Goal: Task Accomplishment & Management: Use online tool/utility

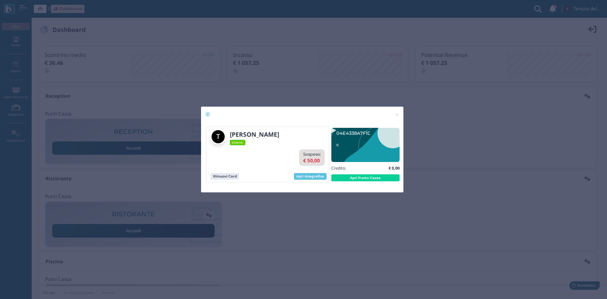
click at [397, 113] on span "×" at bounding box center [397, 114] width 5 height 8
click at [397, 114] on span "×" at bounding box center [397, 114] width 5 height 8
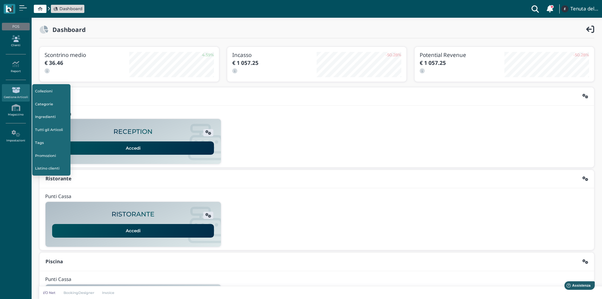
click at [10, 43] on link "Clienti" at bounding box center [15, 41] width 27 height 17
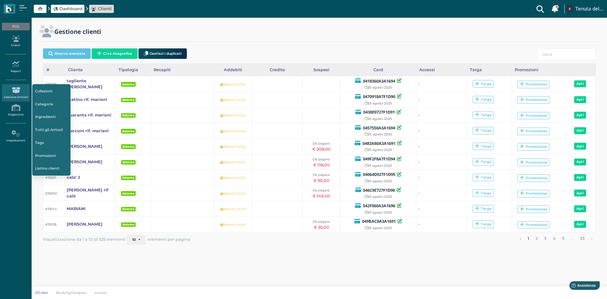
click at [14, 68] on link "Report" at bounding box center [15, 66] width 27 height 17
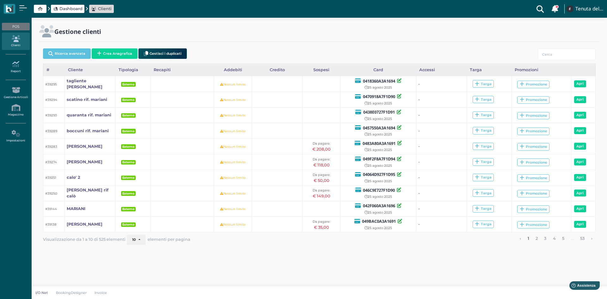
click at [23, 66] on icon at bounding box center [15, 64] width 27 height 7
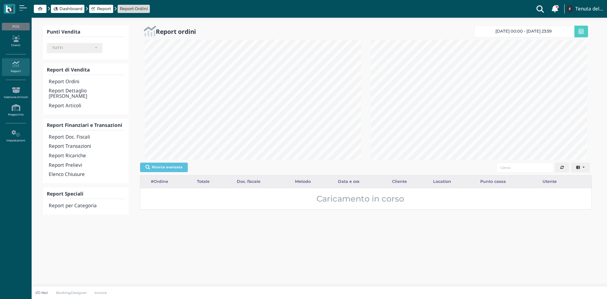
select select
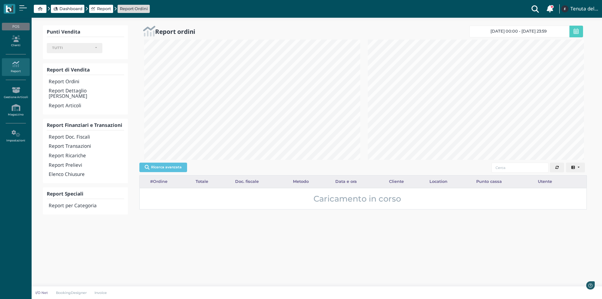
scroll to position [315874, 315771]
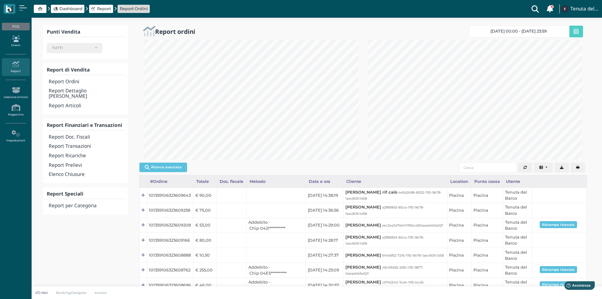
click at [17, 38] on icon at bounding box center [15, 38] width 27 height 7
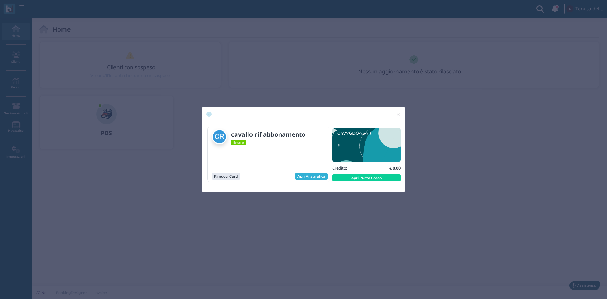
click at [320, 178] on link "Apri Anagrafica" at bounding box center [311, 176] width 33 height 7
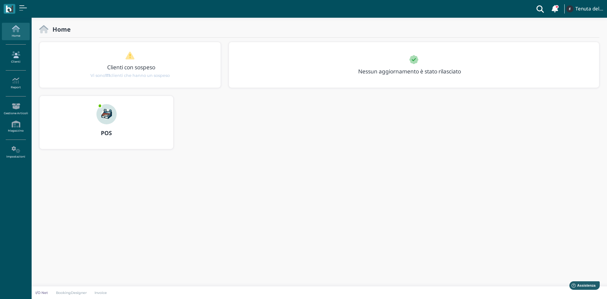
click at [12, 58] on link "Clienti" at bounding box center [15, 57] width 27 height 17
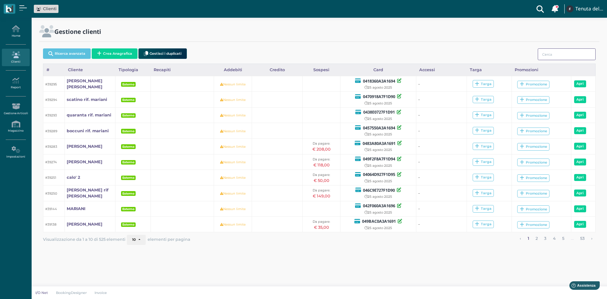
click at [567, 56] on input "search" at bounding box center [567, 54] width 58 height 12
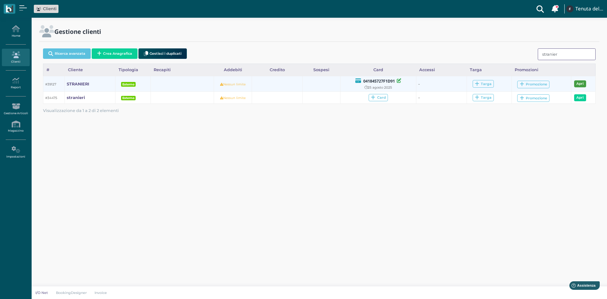
type input "stranier"
click at [578, 85] on link "Apri" at bounding box center [580, 83] width 12 height 7
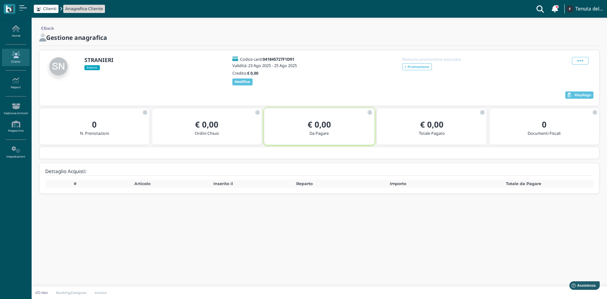
click at [147, 187] on th "Articolo" at bounding box center [142, 183] width 75 height 8
click at [157, 188] on th "Articolo" at bounding box center [142, 183] width 75 height 8
drag, startPoint x: 144, startPoint y: 195, endPoint x: 144, endPoint y: 202, distance: 6.6
click at [144, 193] on div "Dettaglio Acquisti: # Articolo Inserito il Reparto Importo Totale da Pagare" at bounding box center [318, 178] width 559 height 30
click at [580, 59] on icon at bounding box center [580, 60] width 6 height 7
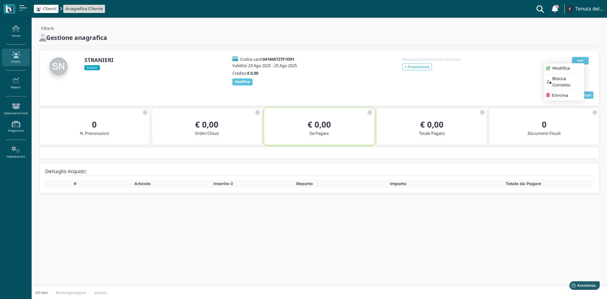
click at [580, 59] on icon at bounding box center [580, 60] width 6 height 7
click at [16, 59] on link "Clienti" at bounding box center [15, 57] width 27 height 17
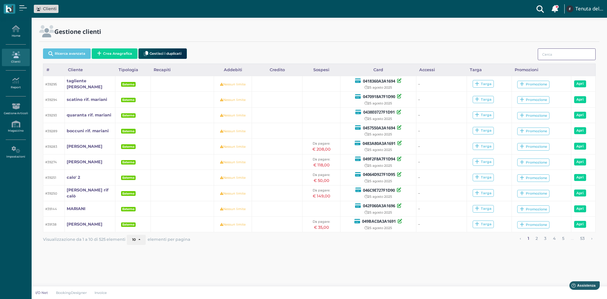
click at [551, 54] on input "search" at bounding box center [567, 54] width 58 height 12
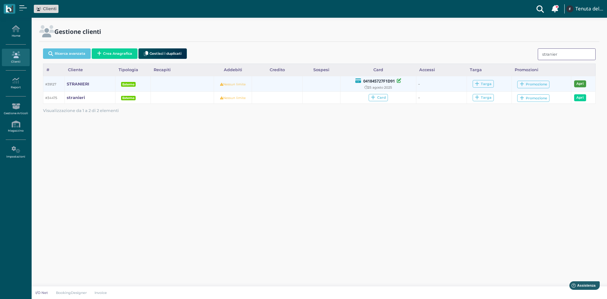
type input "stranier"
click at [578, 85] on link "Apri" at bounding box center [580, 83] width 12 height 7
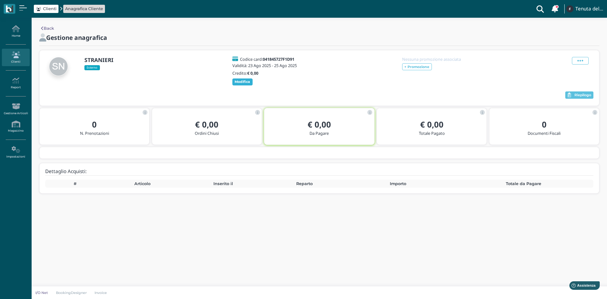
click at [241, 84] on b "Modifica" at bounding box center [241, 81] width 15 height 4
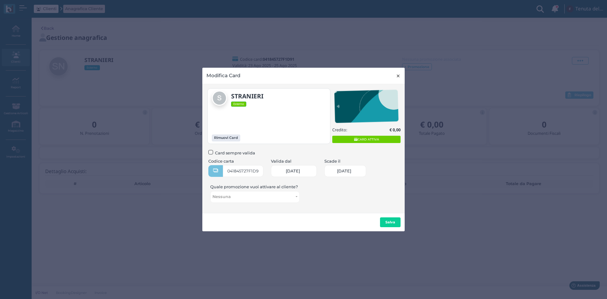
click at [397, 76] on span "×" at bounding box center [398, 76] width 5 height 8
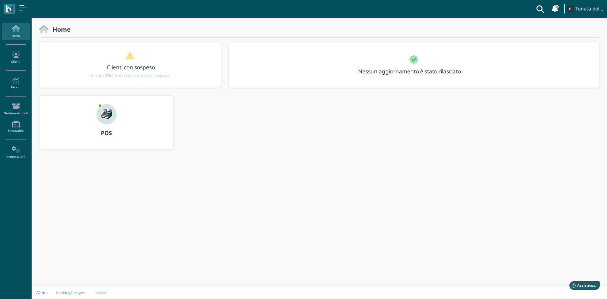
click at [104, 112] on img at bounding box center [106, 114] width 20 height 20
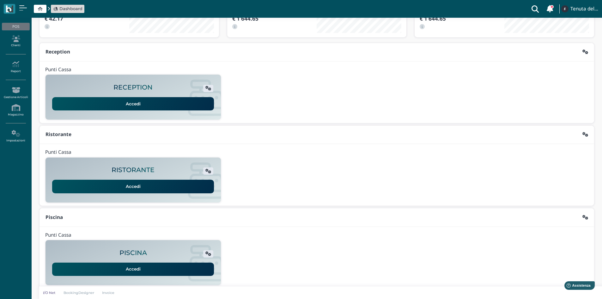
scroll to position [52, 0]
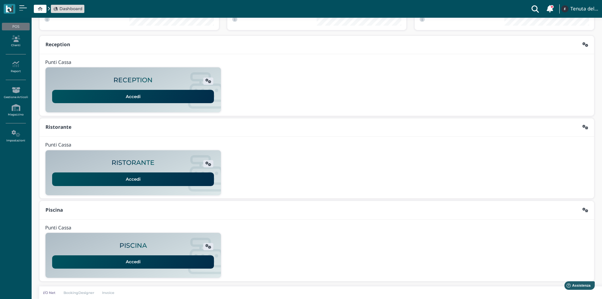
click at [132, 238] on div "PISCINA Accedi" at bounding box center [133, 255] width 175 height 38
click at [129, 251] on div "Accedi" at bounding box center [133, 259] width 164 height 17
click at [128, 261] on link "Accedi" at bounding box center [133, 261] width 162 height 13
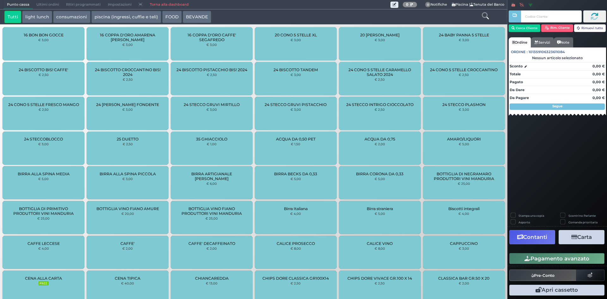
click at [530, 19] on input "text" at bounding box center [551, 16] width 60 height 12
type input "stranieri"
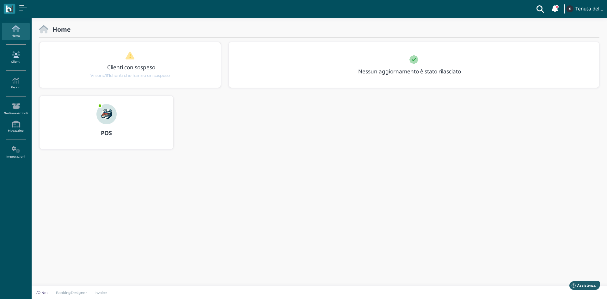
click at [17, 57] on icon at bounding box center [15, 54] width 27 height 7
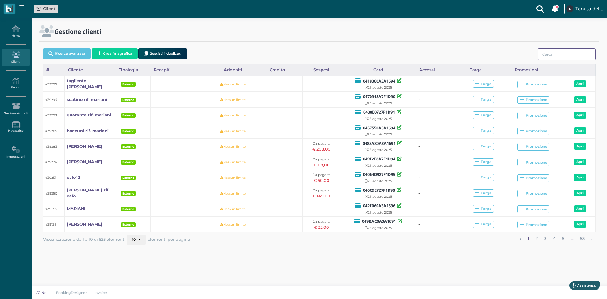
click at [552, 57] on input "search" at bounding box center [567, 54] width 58 height 12
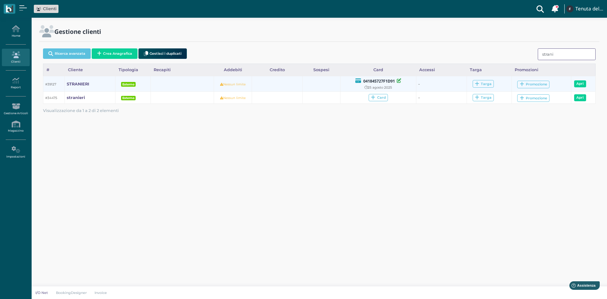
type input "strani"
click at [383, 82] on b "041845727F1D91" at bounding box center [379, 81] width 32 height 6
click at [71, 84] on b "STRANIERI" at bounding box center [78, 84] width 22 height 5
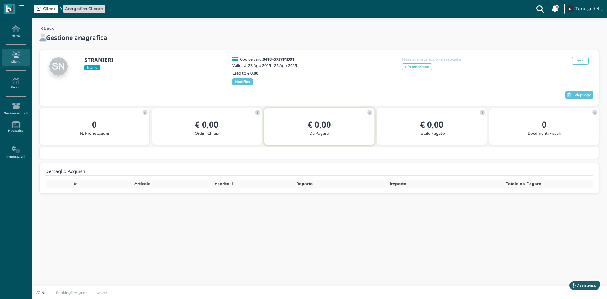
click at [324, 125] on b "€ 0,00" at bounding box center [318, 124] width 23 height 11
drag, startPoint x: 324, startPoint y: 150, endPoint x: 321, endPoint y: 157, distance: 7.6
click at [324, 147] on div "€ 0,00 Da Pagare" at bounding box center [319, 127] width 112 height 39
click at [289, 209] on div "Back Gestione anagrafica STRANIERI Esterno Codice card: 041845727F1D91 Validità…" at bounding box center [319, 115] width 575 height 194
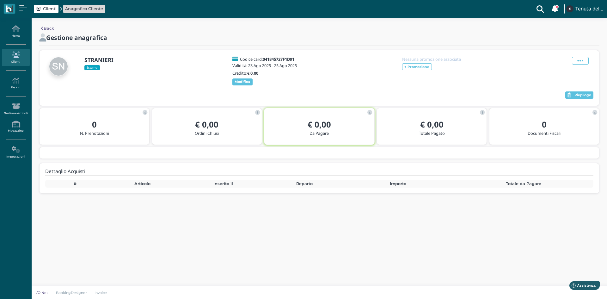
drag, startPoint x: 293, startPoint y: 192, endPoint x: 191, endPoint y: 187, distance: 102.8
click at [288, 192] on div "Dettaglio Acquisti: # Articolo Inserito il Reparto Importo Totale da Pagare" at bounding box center [318, 178] width 559 height 30
click at [82, 144] on div "0 N. Prenotazioni" at bounding box center [94, 129] width 110 height 29
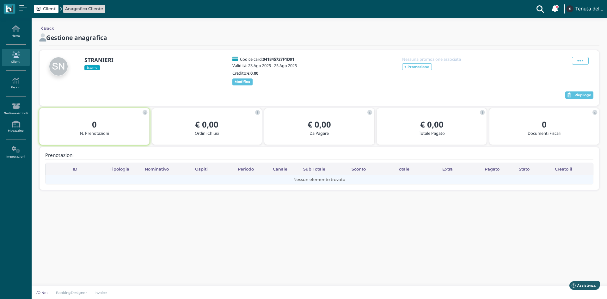
click at [91, 183] on td "Nessun elemento trovato" at bounding box center [319, 179] width 548 height 9
click at [292, 184] on td "Nessun elemento trovato" at bounding box center [319, 179] width 548 height 9
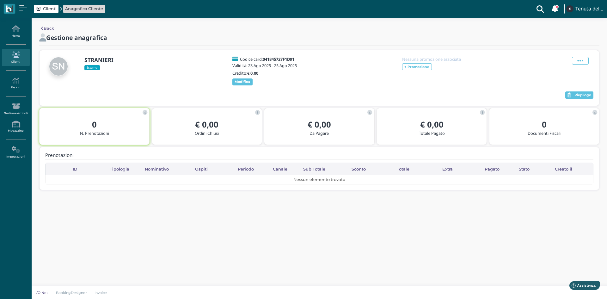
click at [342, 189] on div "Prenotazioni Caricamento in corso ID Tipologia Nominativo Ospiti Periodo Canale…" at bounding box center [318, 168] width 559 height 43
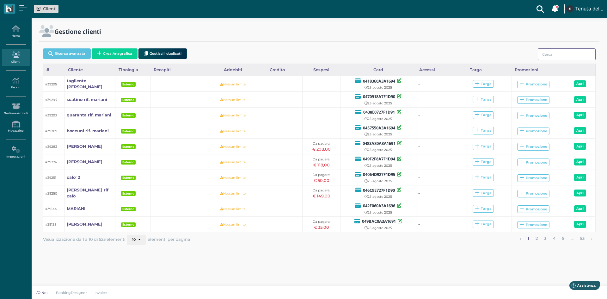
click at [563, 54] on input "search" at bounding box center [567, 54] width 58 height 12
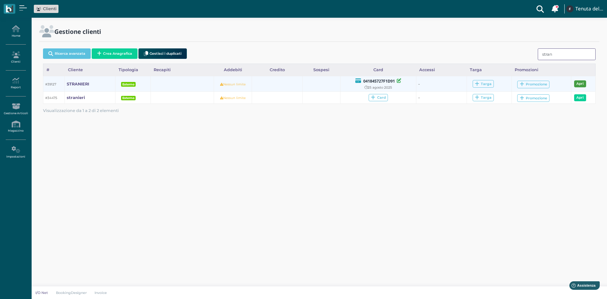
type input "stran"
click at [578, 83] on link "Apri" at bounding box center [580, 83] width 12 height 7
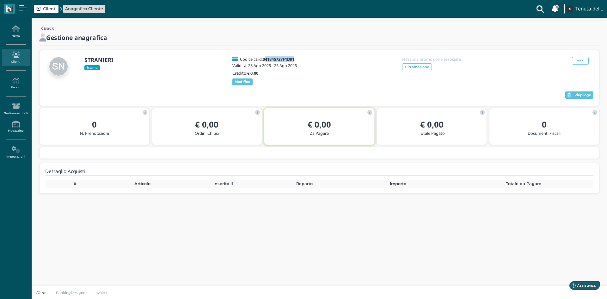
drag, startPoint x: 266, startPoint y: 59, endPoint x: 306, endPoint y: 61, distance: 39.5
click at [306, 61] on div "STRANIERI Esterno Codice card: 041845727F1D91 Validità: 23 Ago 2025 - 25 Ago 20…" at bounding box center [319, 71] width 548 height 30
click at [283, 66] on h5 "Validità: 23 Ago 2025 - 25 Ago 2025" at bounding box center [265, 65] width 66 height 4
drag, startPoint x: 264, startPoint y: 58, endPoint x: 299, endPoint y: 59, distance: 34.2
click at [299, 59] on div "Codice card: 041845727F1D91" at bounding box center [265, 59] width 68 height 4
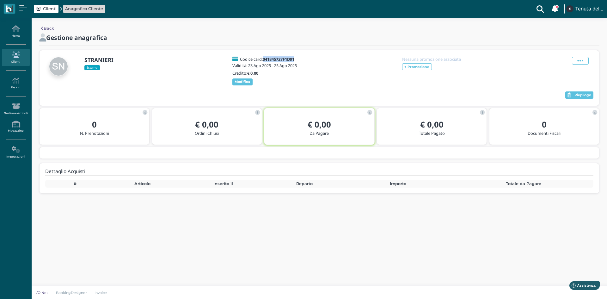
copy b "041845727F1D91"
click at [14, 35] on link "Home" at bounding box center [15, 31] width 27 height 17
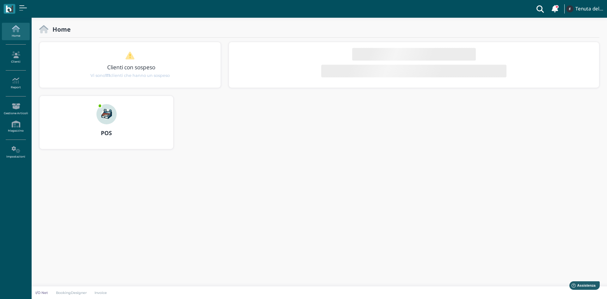
click at [117, 111] on div at bounding box center [106, 110] width 30 height 28
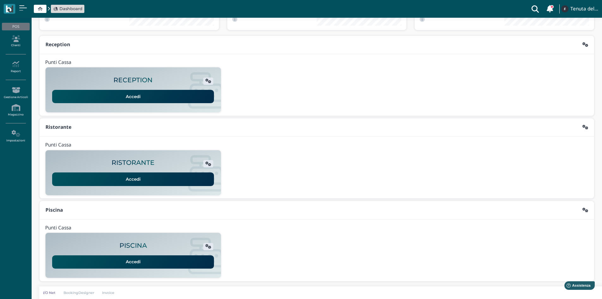
click at [154, 257] on link "Accedi" at bounding box center [133, 261] width 162 height 13
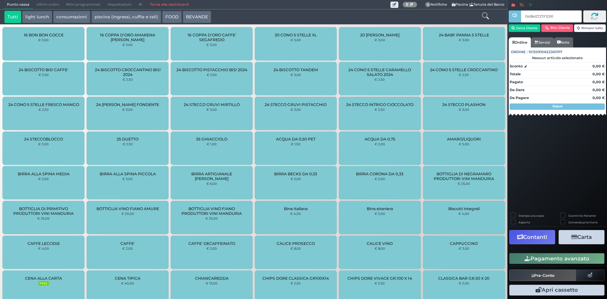
type input "041845727F1D91"
click at [593, 14] on icon at bounding box center [594, 17] width 8 height 8
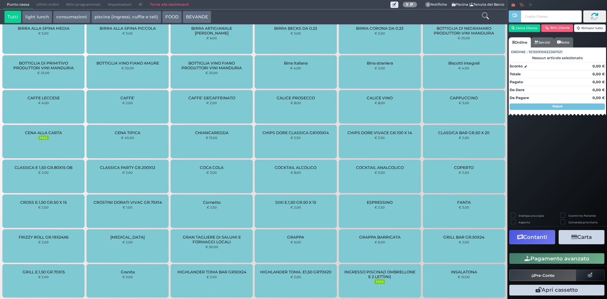
scroll to position [271, 0]
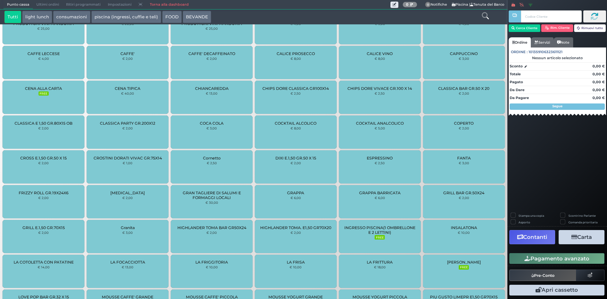
drag, startPoint x: 537, startPoint y: 19, endPoint x: 564, endPoint y: 124, distance: 108.8
click at [564, 124] on nav "Cerca Cliente Rim. Cliente Rimuovi tutto Ordine Servizi Note Ordine : 101359106…" at bounding box center [556, 67] width 97 height 116
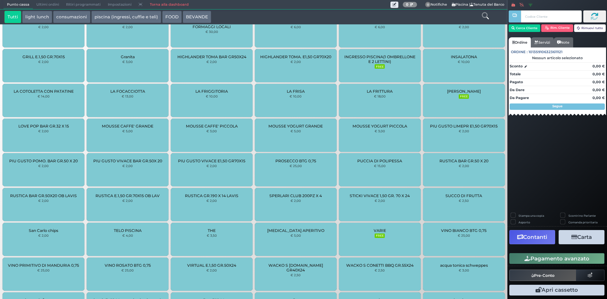
scroll to position [587, 0]
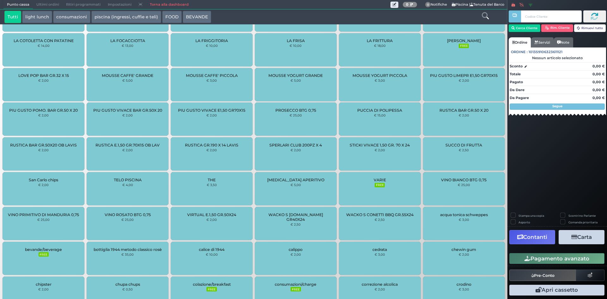
click at [484, 15] on icon at bounding box center [485, 15] width 7 height 7
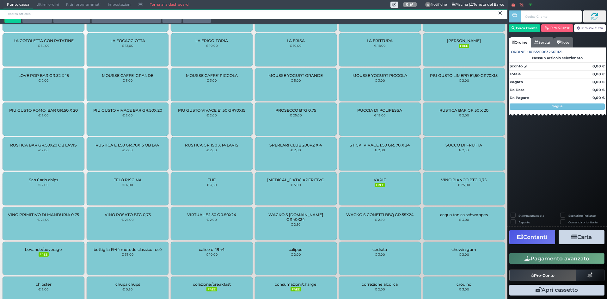
scroll to position [0, 0]
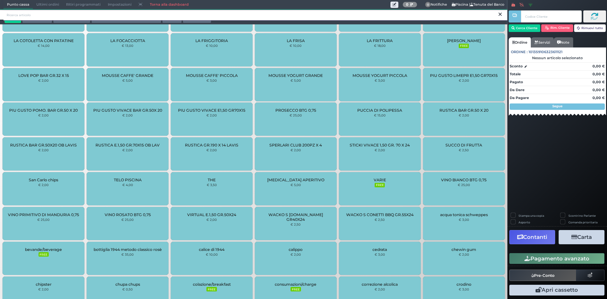
click at [231, 12] on input "search" at bounding box center [255, 14] width 504 height 11
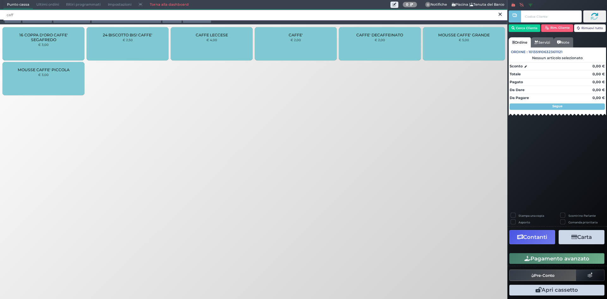
type input "caff"
click at [317, 45] on div "CAFFE' € 2,00" at bounding box center [296, 43] width 82 height 33
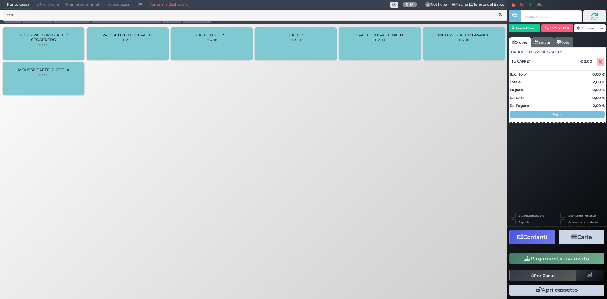
click at [317, 45] on div "CAFFE' € 2,00" at bounding box center [296, 43] width 82 height 33
click at [539, 16] on input "text" at bounding box center [551, 16] width 60 height 12
paste input "041845727F1D91"
type input "041845727F1D91"
click at [597, 17] on icon at bounding box center [594, 17] width 8 height 8
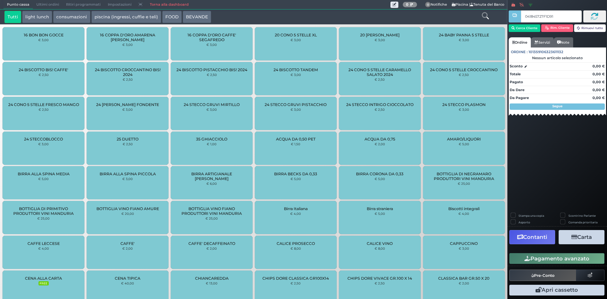
type input "041845727F1D91"
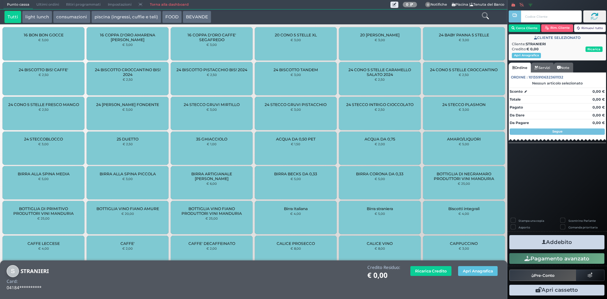
click at [483, 16] on icon at bounding box center [485, 15] width 7 height 7
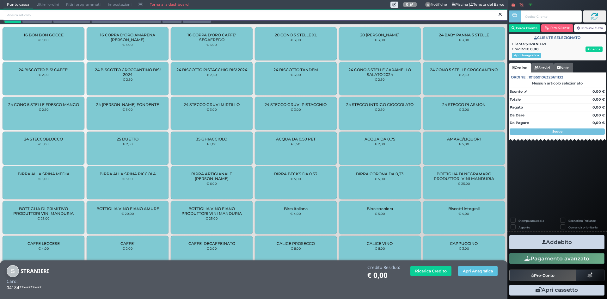
click at [197, 16] on input "search" at bounding box center [255, 14] width 504 height 11
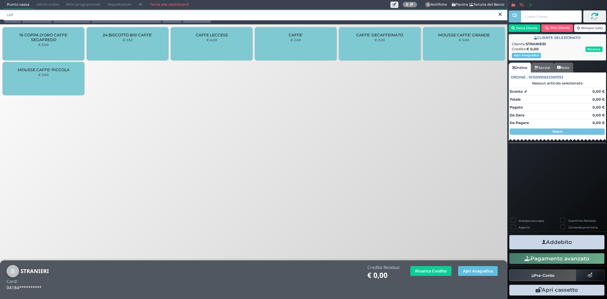
type input "caff"
click at [317, 46] on div "CAFFE' € 2,00" at bounding box center [296, 43] width 82 height 33
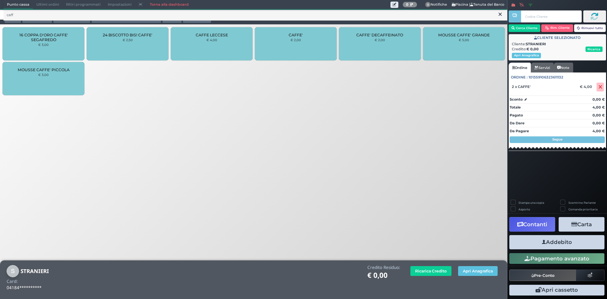
click at [546, 239] on button "Addebito" at bounding box center [556, 242] width 95 height 14
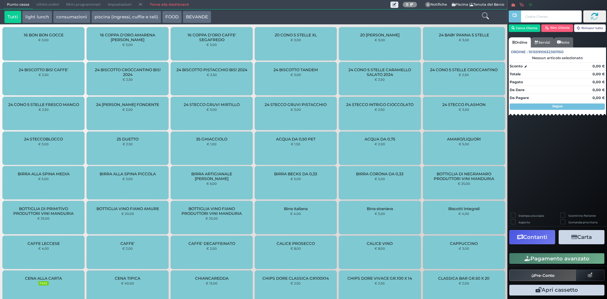
click at [530, 16] on input "text" at bounding box center [551, 16] width 60 height 12
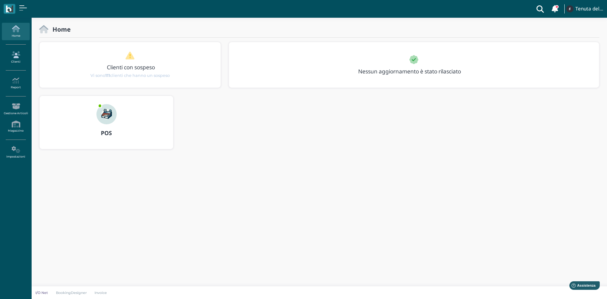
click at [14, 60] on link "Clienti" at bounding box center [15, 57] width 27 height 17
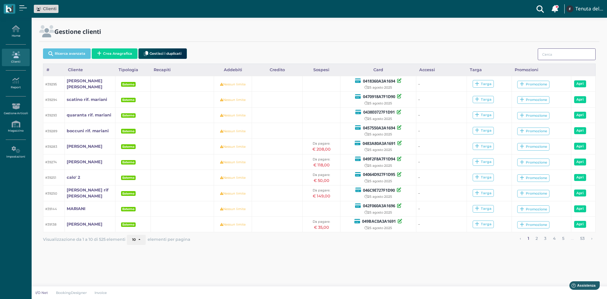
click at [554, 55] on input "search" at bounding box center [567, 54] width 58 height 12
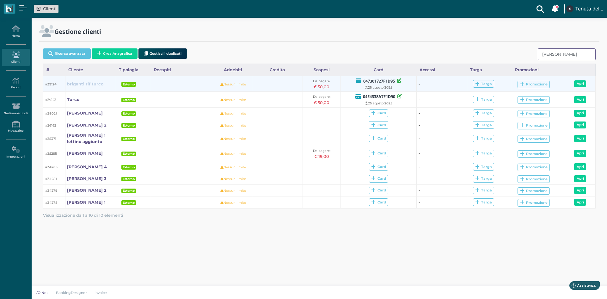
type input "[PERSON_NAME]"
click at [76, 83] on b "briganti rif turco" at bounding box center [85, 84] width 36 height 5
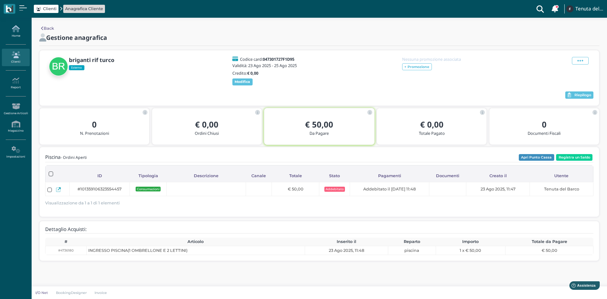
click at [13, 33] on link "Home" at bounding box center [15, 31] width 27 height 17
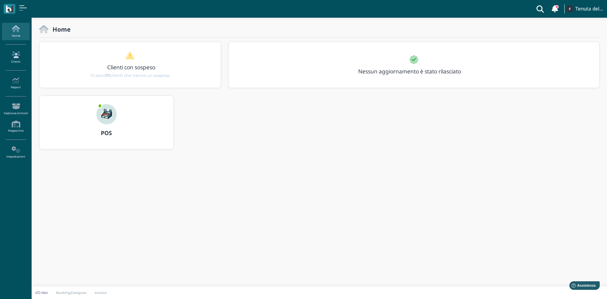
click at [20, 58] on link "Clienti" at bounding box center [15, 57] width 27 height 17
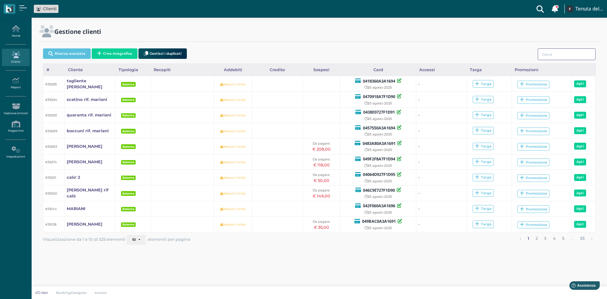
click at [567, 55] on input "search" at bounding box center [567, 54] width 58 height 12
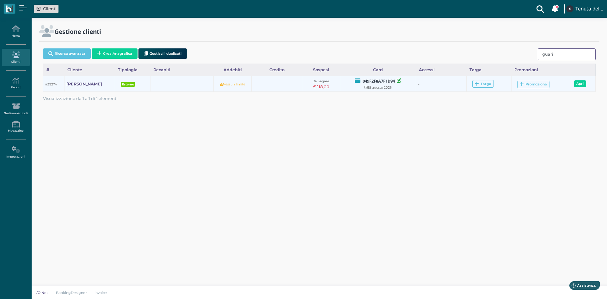
type input "guari"
click at [397, 82] on icon at bounding box center [399, 80] width 4 height 4
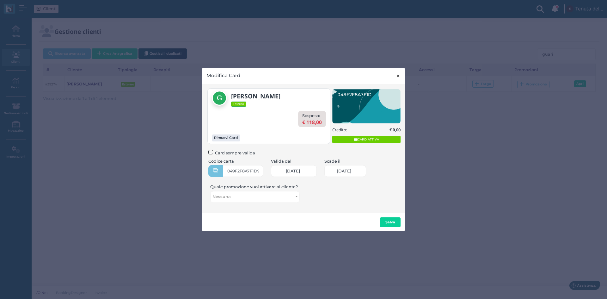
click at [397, 79] on span "×" at bounding box center [398, 76] width 5 height 8
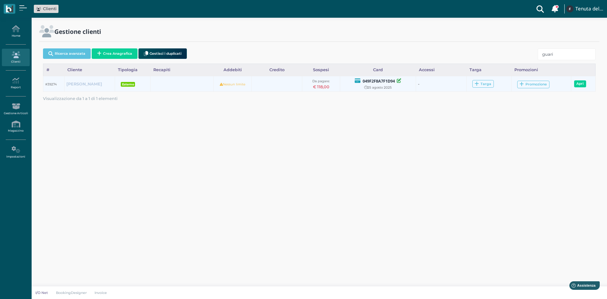
click at [76, 85] on b "Guarini" at bounding box center [84, 84] width 36 height 5
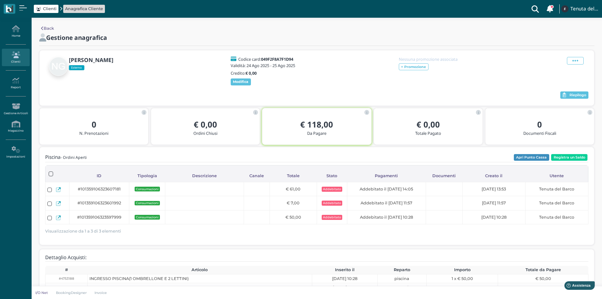
click at [572, 95] on div "Riepilogo" at bounding box center [316, 94] width 543 height 9
click at [574, 97] on span "Riepilogo" at bounding box center [577, 95] width 17 height 4
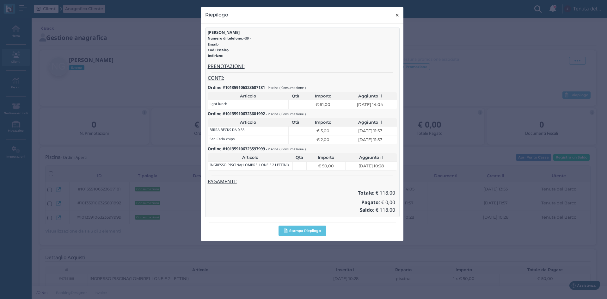
click at [393, 17] on button "× close" at bounding box center [397, 15] width 13 height 16
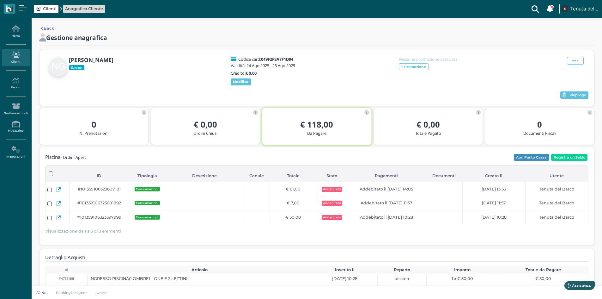
click at [539, 4] on icon at bounding box center [535, 9] width 13 height 18
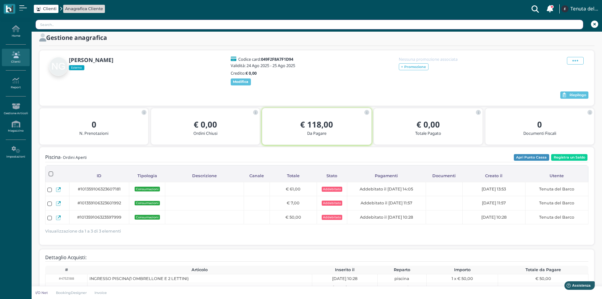
click at [401, 28] on input "text" at bounding box center [309, 25] width 548 height 10
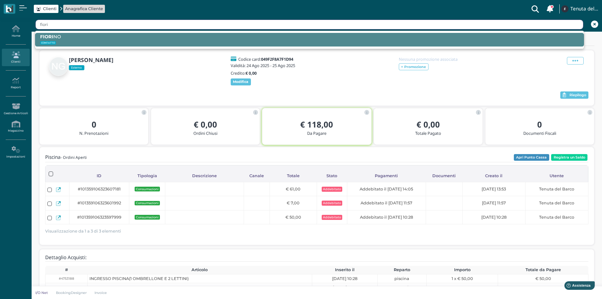
click at [232, 46] on div "FIORI NO CONTATTO" at bounding box center [309, 40] width 549 height 14
type input "[PERSON_NAME]"
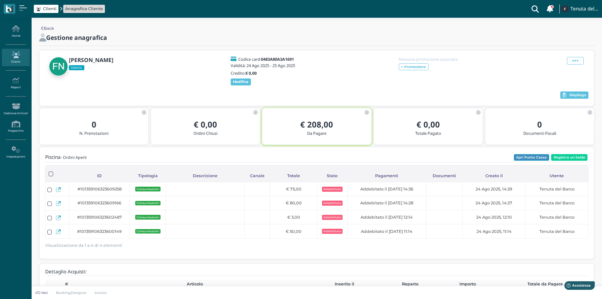
click at [535, 161] on button "Apri Punto Cassa" at bounding box center [531, 157] width 35 height 7
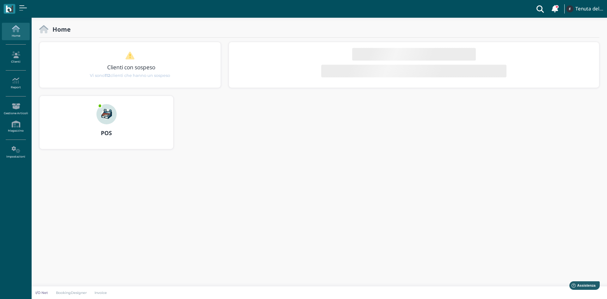
click at [116, 116] on img at bounding box center [106, 114] width 20 height 20
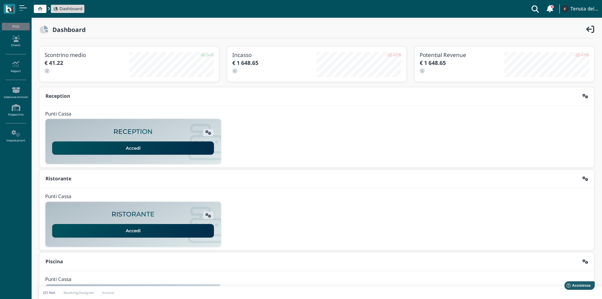
click at [537, 9] on icon at bounding box center [535, 9] width 13 height 18
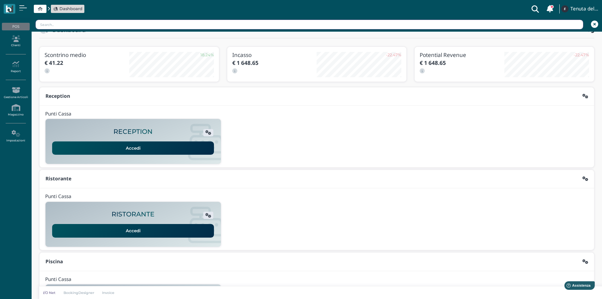
click at [452, 28] on input "text" at bounding box center [309, 25] width 548 height 10
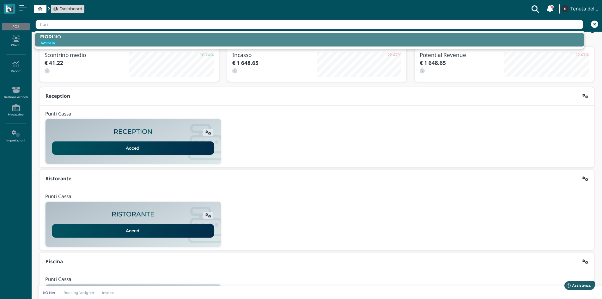
click at [56, 37] on span "FIORI NO" at bounding box center [50, 37] width 21 height 6
type input "[PERSON_NAME]"
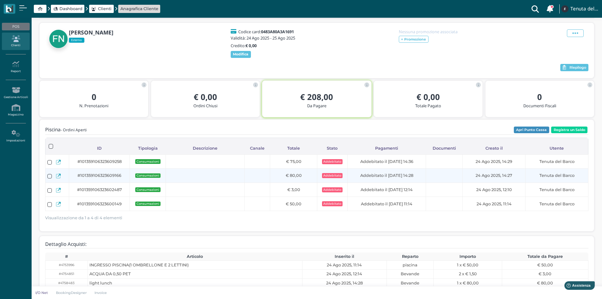
scroll to position [54, 0]
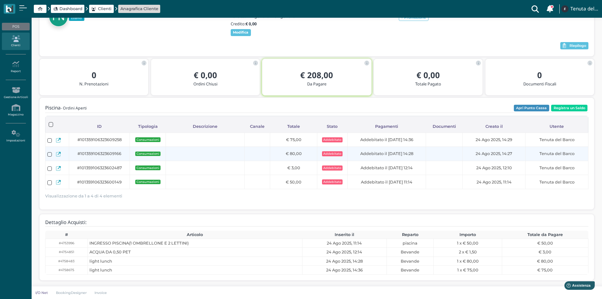
click at [59, 153] on icon at bounding box center [58, 154] width 5 height 5
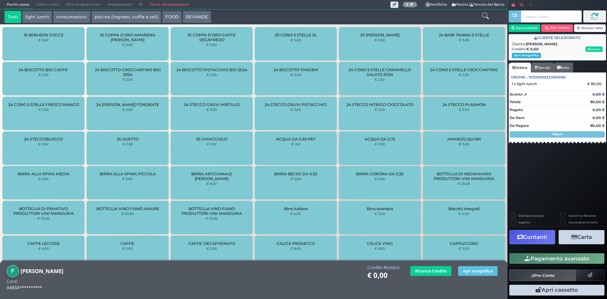
click at [532, 55] on button "Apri Anagrafica" at bounding box center [526, 55] width 29 height 5
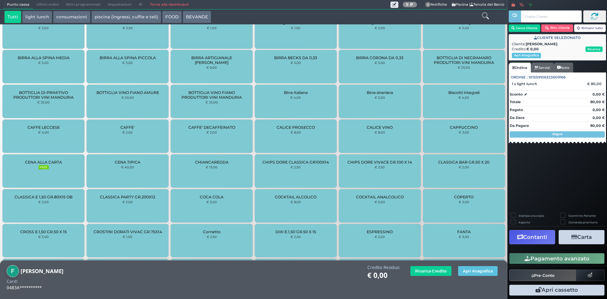
scroll to position [226, 0]
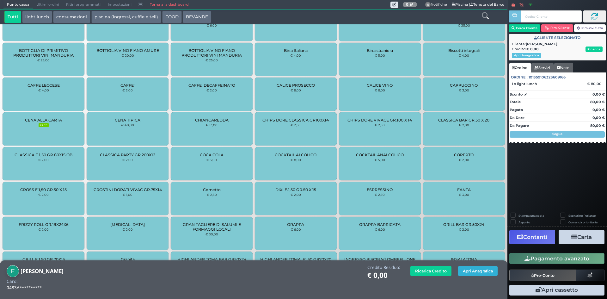
click at [475, 269] on button "Apri Anagrafica" at bounding box center [477, 271] width 39 height 10
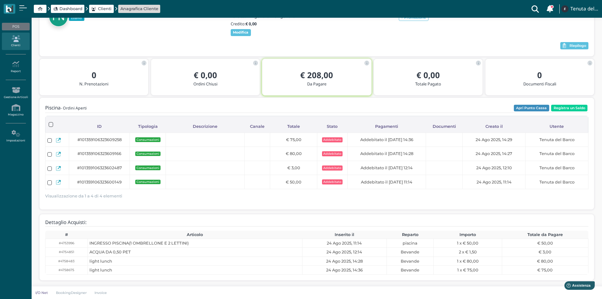
scroll to position [54, 0]
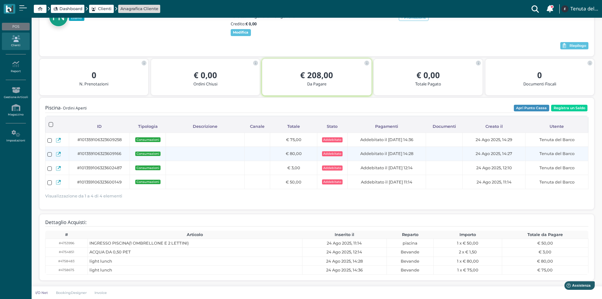
click at [57, 153] on icon at bounding box center [58, 154] width 5 height 5
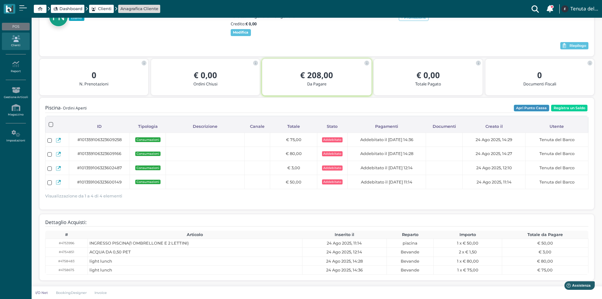
click at [535, 109] on button "Apri Punto Cassa" at bounding box center [531, 108] width 35 height 7
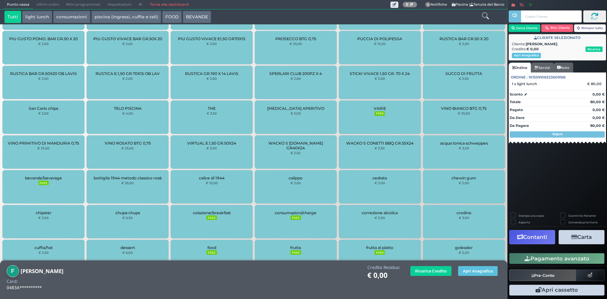
scroll to position [767, 0]
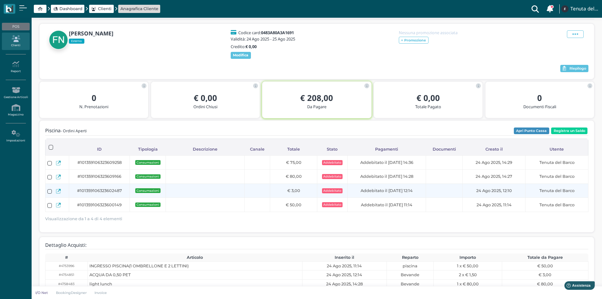
scroll to position [54, 0]
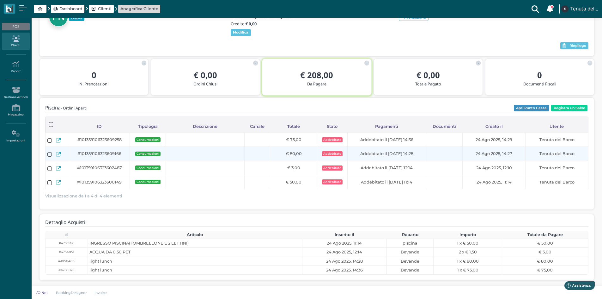
click at [49, 153] on label at bounding box center [49, 154] width 4 height 4
click at [0, 0] on input "checkbox" at bounding box center [0, 0] width 0 height 0
click at [48, 154] on label at bounding box center [49, 154] width 4 height 4
click at [0, 0] on input "checkbox" at bounding box center [0, 0] width 0 height 0
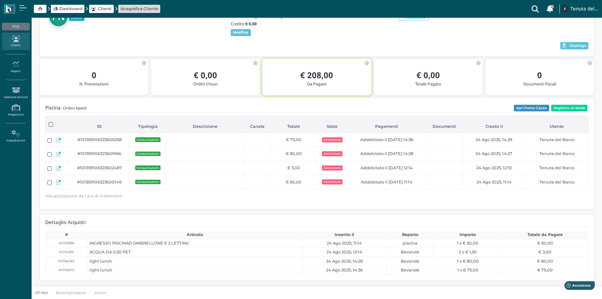
click at [51, 125] on label at bounding box center [51, 124] width 4 height 4
click at [0, 0] on input "checkbox" at bounding box center [0, 0] width 0 height 0
click at [51, 123] on label at bounding box center [51, 124] width 4 height 4
click at [0, 0] on input "checkbox" at bounding box center [0, 0] width 0 height 0
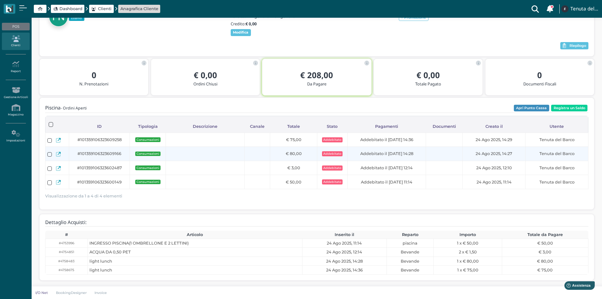
click at [330, 153] on span "Addebitato" at bounding box center [332, 153] width 21 height 5
click at [398, 158] on td "Addebitato il [DATE] 14:28" at bounding box center [386, 154] width 79 height 14
click at [520, 155] on div "24 Ago 2025, 14:27" at bounding box center [494, 153] width 59 height 6
click at [559, 150] on td "Tenuta del Barco" at bounding box center [556, 154] width 63 height 14
click at [151, 154] on span "Consumazioni" at bounding box center [147, 153] width 25 height 4
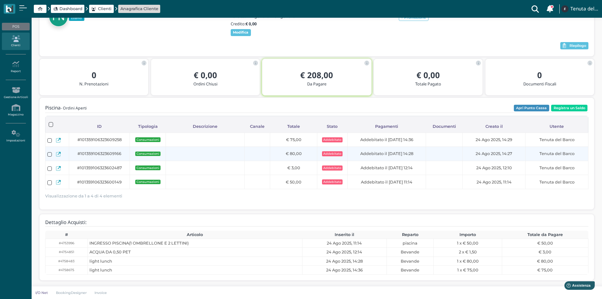
click at [108, 151] on span "#101359106323609166" at bounding box center [99, 153] width 44 height 6
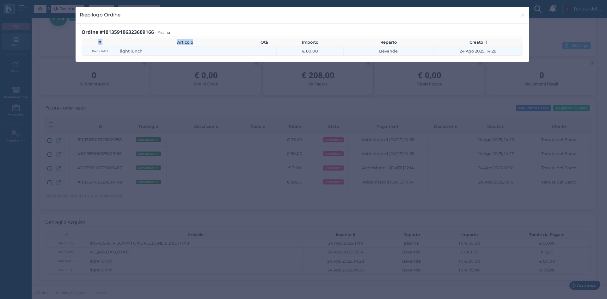
drag, startPoint x: 234, startPoint y: 37, endPoint x: 237, endPoint y: 47, distance: 10.3
click at [240, 46] on div "# Articolo Qtà Importo Reparto Creato il #4758483 light lunch € 80,00 Bevande 2…" at bounding box center [302, 46] width 441 height 18
click at [105, 52] on small "#4758483" at bounding box center [100, 51] width 16 height 5
click at [102, 52] on small "#4758483" at bounding box center [100, 51] width 16 height 5
click at [519, 15] on button "× close" at bounding box center [522, 15] width 13 height 16
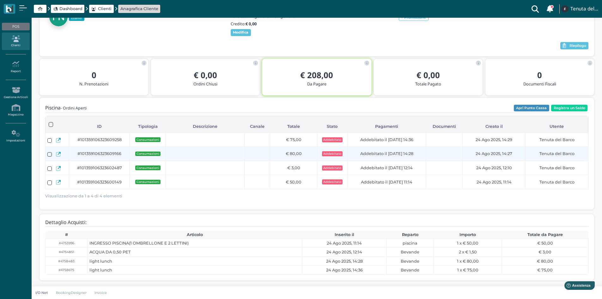
click at [56, 154] on icon at bounding box center [58, 154] width 5 height 5
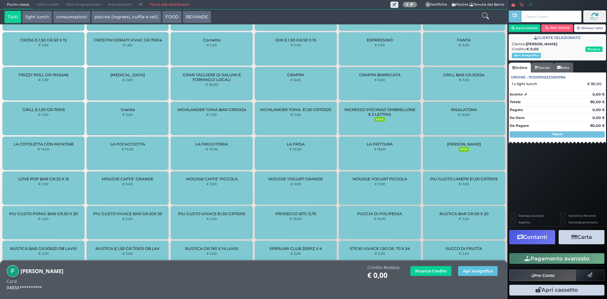
scroll to position [496, 0]
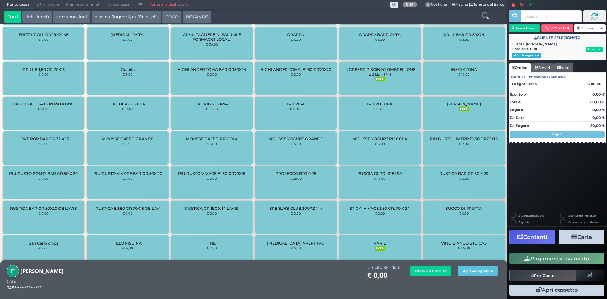
click at [519, 54] on button "Apri Anagrafica" at bounding box center [526, 55] width 29 height 5
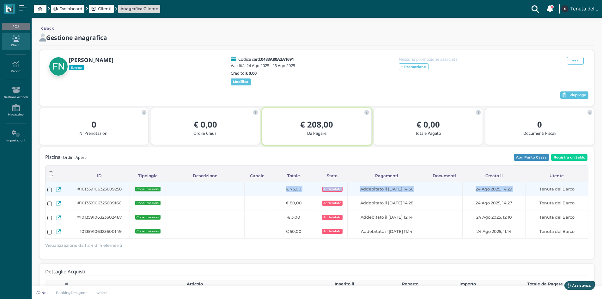
drag, startPoint x: 537, startPoint y: 191, endPoint x: 229, endPoint y: 197, distance: 308.1
click at [229, 196] on tr "#101359106323609258 Consumazioni € 75,00 Addebitato Addebitato il [DATE] 14:36 …" at bounding box center [316, 189] width 543 height 14
click at [202, 196] on td at bounding box center [205, 189] width 79 height 14
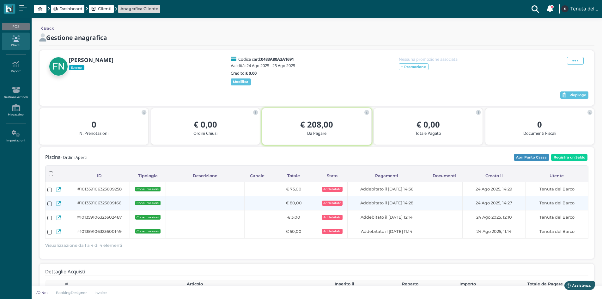
click at [51, 206] on label at bounding box center [49, 203] width 4 height 4
click at [0, 0] on input "checkbox" at bounding box center [0, 0] width 0 height 0
click at [51, 206] on label at bounding box center [49, 203] width 4 height 4
click at [0, 0] on input "checkbox" at bounding box center [0, 0] width 0 height 0
drag, startPoint x: 353, startPoint y: 207, endPoint x: 366, endPoint y: 208, distance: 12.7
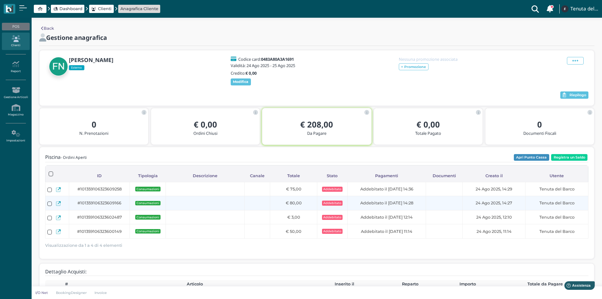
click at [357, 206] on div "Addebitato il 24/08/2025 14:28" at bounding box center [386, 203] width 75 height 6
drag, startPoint x: 416, startPoint y: 208, endPoint x: 482, endPoint y: 209, distance: 66.0
click at [455, 209] on tr "#101359106323609166 Consumazioni € 80,00 Addebitato Addebitato il 24/08/2025 14…" at bounding box center [316, 203] width 543 height 14
click at [547, 206] on span "Tenuta del Barco" at bounding box center [556, 203] width 35 height 6
drag, startPoint x: 586, startPoint y: 209, endPoint x: 552, endPoint y: 206, distance: 33.9
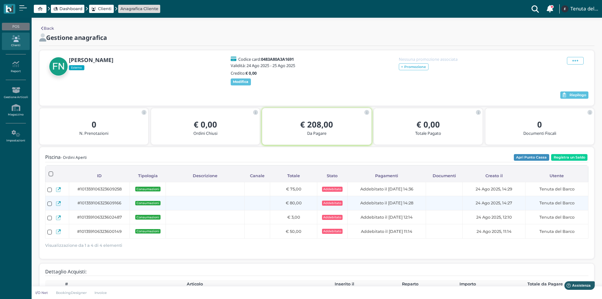
click at [552, 206] on div "Tenuta del Barco" at bounding box center [556, 203] width 59 height 6
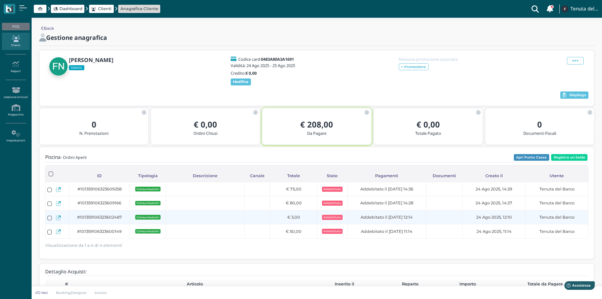
click at [544, 215] on td "Tenuta del Barco" at bounding box center [556, 217] width 63 height 14
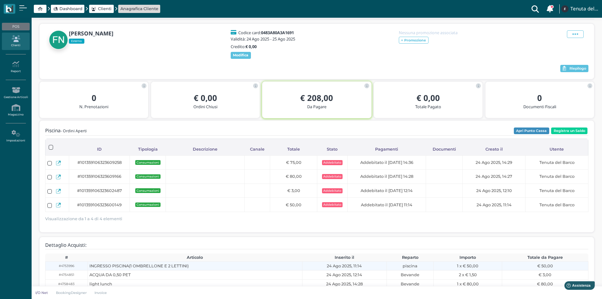
scroll to position [54, 0]
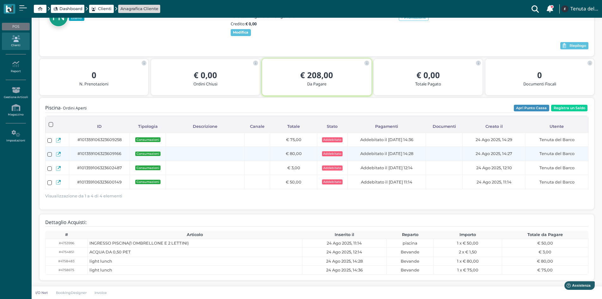
click at [59, 155] on icon at bounding box center [58, 154] width 5 height 5
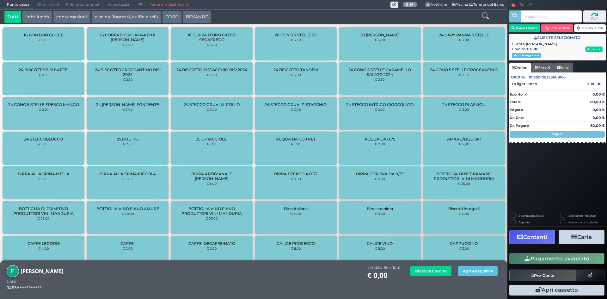
click at [358, 279] on div "Credito Residuo: € 0,00 Ricarica Credito Apri Anagrafica" at bounding box center [286, 273] width 435 height 16
click at [444, 287] on div "Credito Residuo: € 0,00 Ricarica Credito Apri Anagrafica" at bounding box center [286, 278] width 435 height 27
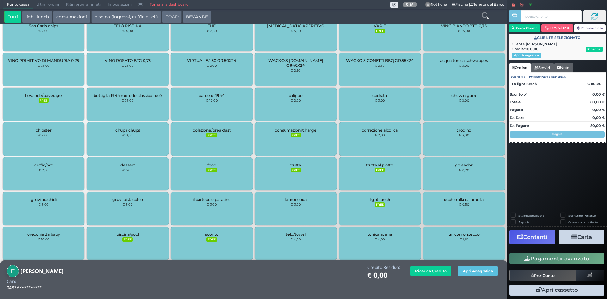
scroll to position [807, 0]
click at [576, 289] on button "Apri cassetto" at bounding box center [556, 289] width 95 height 11
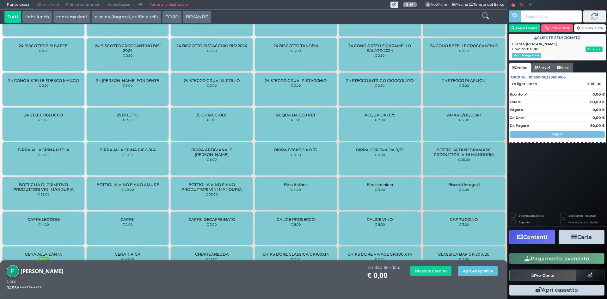
scroll to position [0, 0]
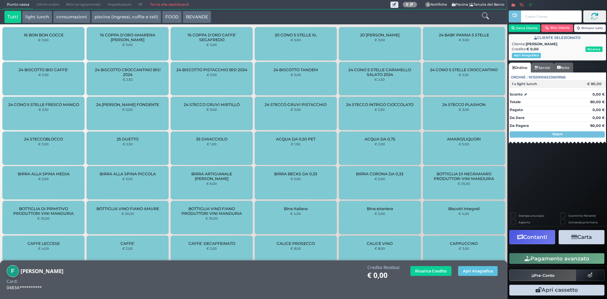
click at [596, 84] on div "€ 80,00" at bounding box center [595, 84] width 19 height 4
drag, startPoint x: 587, startPoint y: 82, endPoint x: 547, endPoint y: 85, distance: 40.6
click at [550, 86] on div "1 x light lunch € 80,00" at bounding box center [556, 84] width 97 height 8
click at [525, 92] on div "Sconto" at bounding box center [517, 94] width 17 height 5
click at [539, 85] on div "1 x light lunch" at bounding box center [547, 84] width 78 height 4
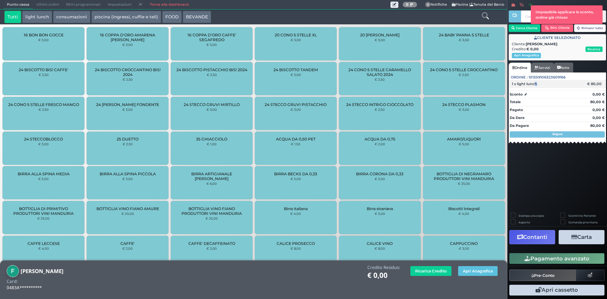
drag, startPoint x: 535, startPoint y: 80, endPoint x: 528, endPoint y: 85, distance: 8.7
click at [533, 82] on div "1 x light lunch € 80,00" at bounding box center [556, 84] width 97 height 8
click at [528, 85] on span "1 x light lunch" at bounding box center [524, 84] width 25 height 4
click at [527, 85] on span "1 x light lunch" at bounding box center [524, 84] width 25 height 4
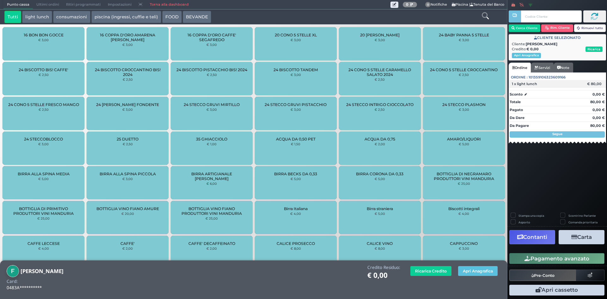
click at [546, 80] on div "1 x light lunch € 80,00" at bounding box center [556, 84] width 97 height 8
click at [549, 81] on div "1 x light lunch € 80,00" at bounding box center [556, 84] width 97 height 8
drag, startPoint x: 555, startPoint y: 82, endPoint x: 561, endPoint y: 81, distance: 6.0
click at [556, 82] on div "1 x light lunch" at bounding box center [547, 84] width 78 height 4
click at [562, 81] on div "1 x light lunch € 80,00" at bounding box center [556, 84] width 97 height 8
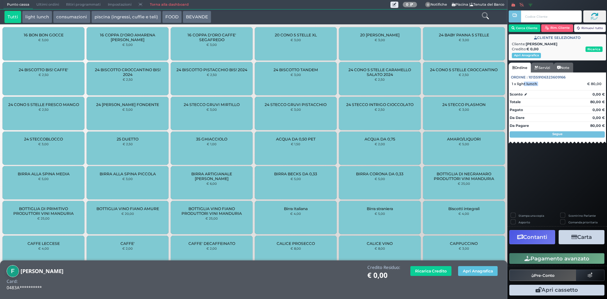
drag, startPoint x: 524, startPoint y: 82, endPoint x: 606, endPoint y: 83, distance: 82.8
click at [590, 85] on div "1 x light lunch € 80,00" at bounding box center [556, 84] width 97 height 8
click at [606, 83] on div "Cerca Cliente Rim. Cliente Rimuovi tutto CLIENTE SELEZIONATO Cliente: FIORINO C…" at bounding box center [557, 81] width 100 height 146
click at [595, 82] on div "€ 80,00" at bounding box center [595, 84] width 19 height 4
click at [164, 4] on link "Torna alla dashboard" at bounding box center [169, 4] width 46 height 9
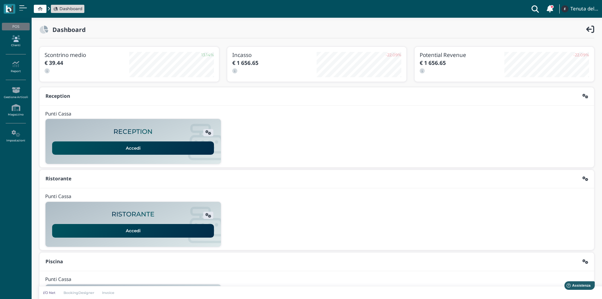
click at [19, 39] on icon at bounding box center [15, 38] width 27 height 7
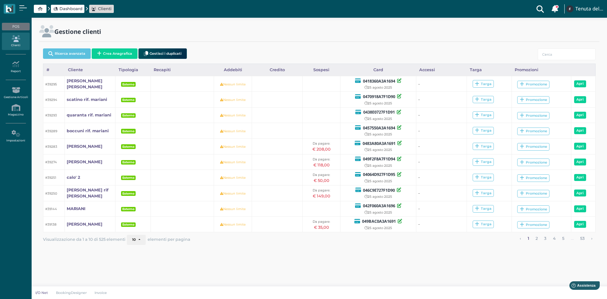
click at [557, 49] on div "Ricerca avanzata Crea Anagrafica Gestisci i duplicati" at bounding box center [319, 55] width 552 height 18
click at [557, 53] on input "search" at bounding box center [567, 54] width 58 height 12
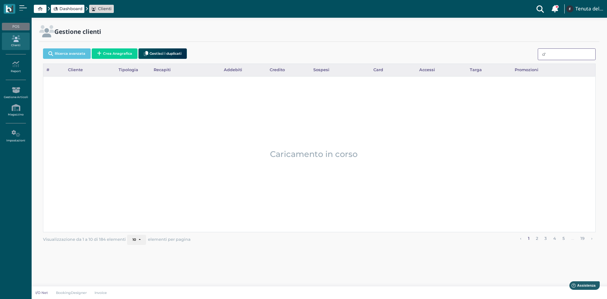
type input "d'a"
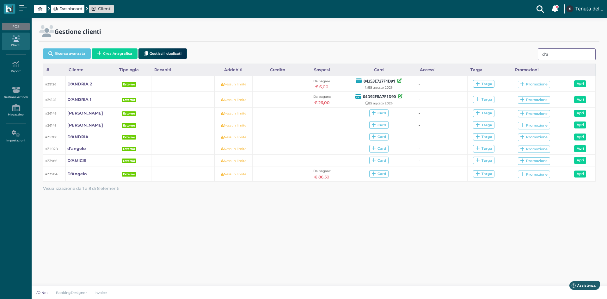
drag, startPoint x: 561, startPoint y: 53, endPoint x: 539, endPoint y: 54, distance: 22.5
click at [539, 54] on input "d'a" at bounding box center [567, 54] width 58 height 12
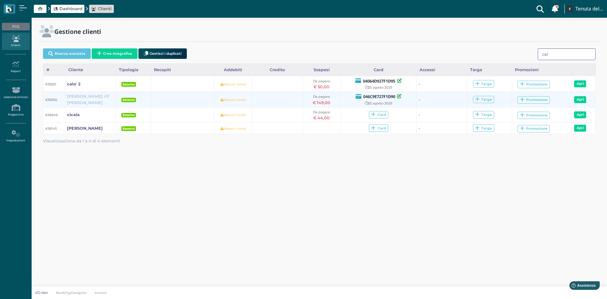
type input "cal"
click at [88, 99] on b "rossetti rif calò" at bounding box center [88, 99] width 42 height 11
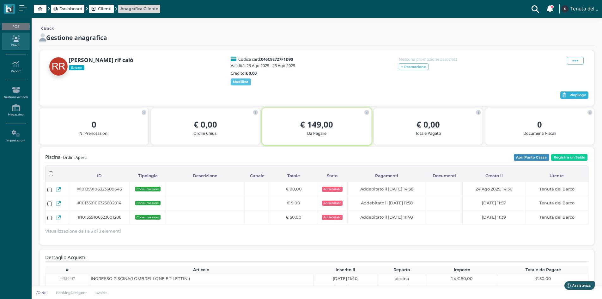
click at [578, 99] on button "Riepilogo" at bounding box center [574, 95] width 28 height 8
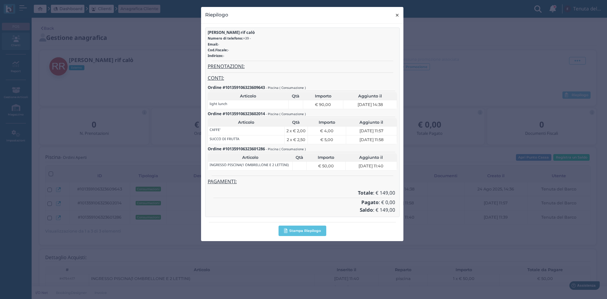
click at [398, 15] on span "×" at bounding box center [397, 15] width 5 height 8
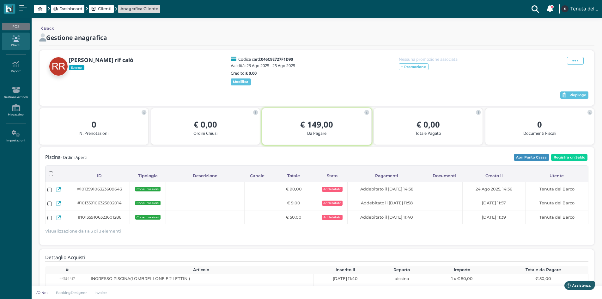
click at [16, 38] on icon at bounding box center [15, 38] width 27 height 7
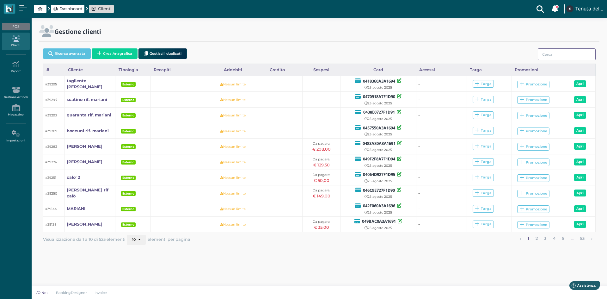
click at [544, 52] on input "search" at bounding box center [567, 54] width 58 height 12
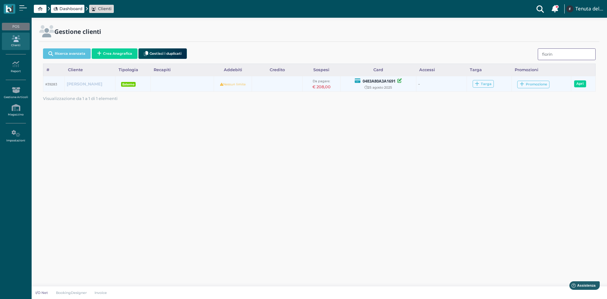
type input "fiorin"
click at [75, 84] on b "[PERSON_NAME]" at bounding box center [85, 84] width 36 height 5
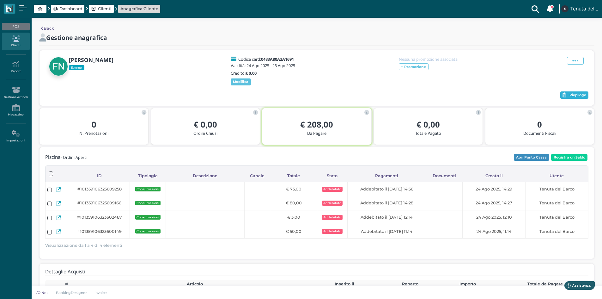
click at [578, 97] on span "Riepilogo" at bounding box center [577, 95] width 17 height 4
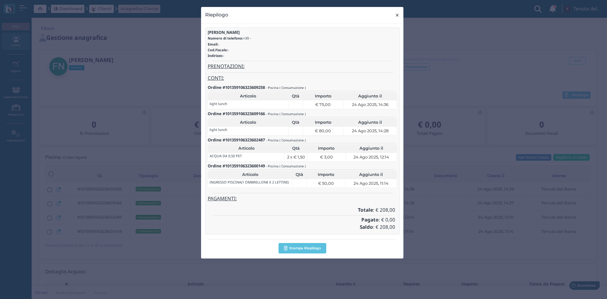
click at [396, 14] on span "×" at bounding box center [397, 15] width 5 height 8
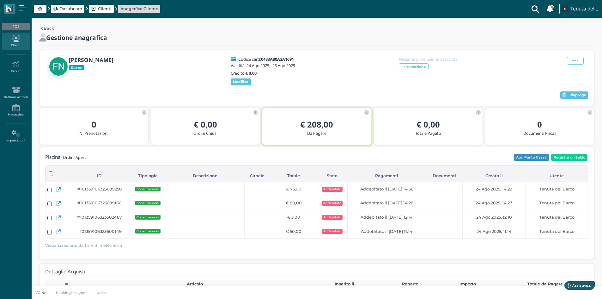
click at [15, 37] on icon at bounding box center [15, 38] width 27 height 7
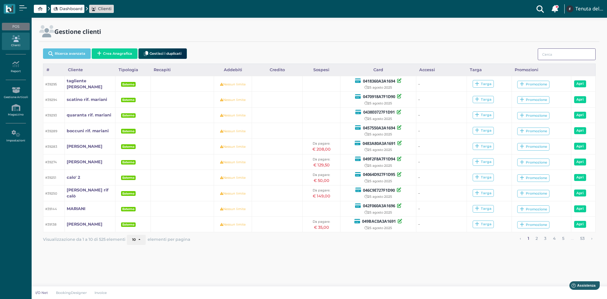
click at [557, 56] on input "search" at bounding box center [567, 54] width 58 height 12
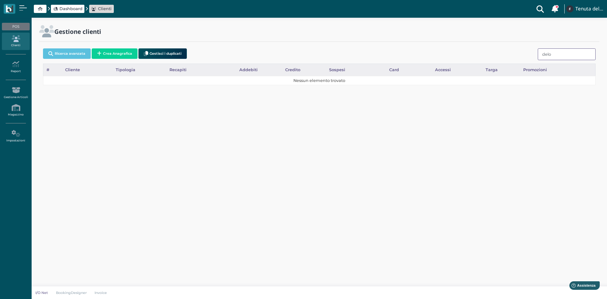
click at [542, 53] on input "delo" at bounding box center [567, 54] width 58 height 12
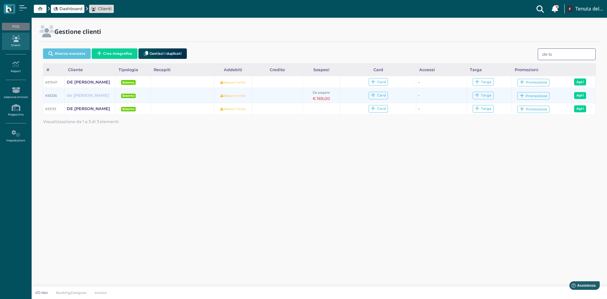
type input "de lo"
click at [79, 96] on b "de [PERSON_NAME]" at bounding box center [88, 95] width 42 height 5
